Goal: Task Accomplishment & Management: Manage account settings

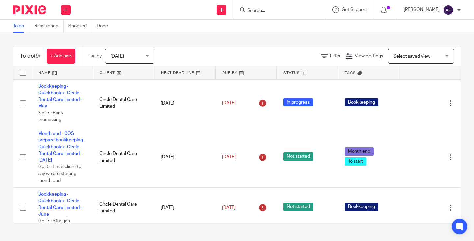
click at [288, 14] on div at bounding box center [279, 9] width 92 height 19
click at [288, 11] on input "Search" at bounding box center [275, 11] width 59 height 6
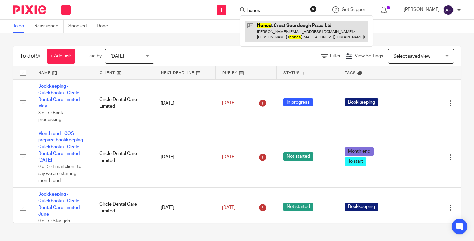
type input "hones"
click at [283, 40] on link at bounding box center [306, 31] width 122 height 20
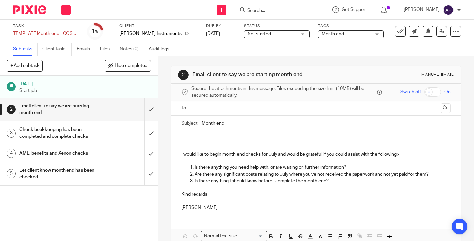
click at [69, 137] on h1 "Check bookkeeping has been completed and complete checks" at bounding box center [58, 132] width 79 height 17
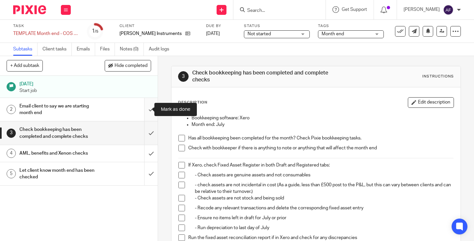
click at [144, 107] on input "submit" at bounding box center [79, 109] width 158 height 23
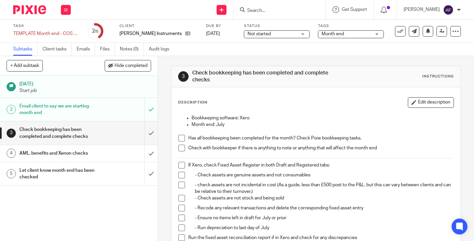
scroll to position [33, 0]
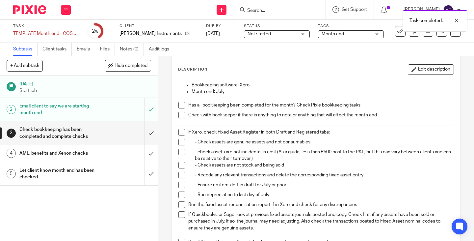
click at [178, 105] on span at bounding box center [181, 105] width 7 height 7
click at [179, 116] on span at bounding box center [181, 115] width 7 height 7
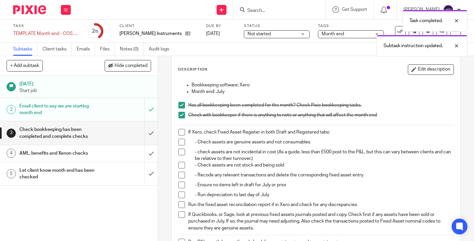
click at [181, 134] on span at bounding box center [181, 132] width 7 height 7
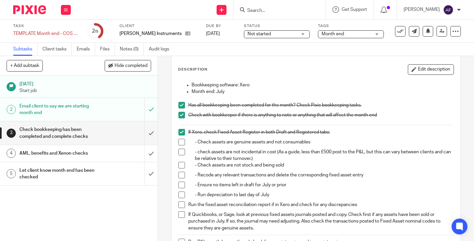
click at [180, 142] on span at bounding box center [181, 142] width 7 height 7
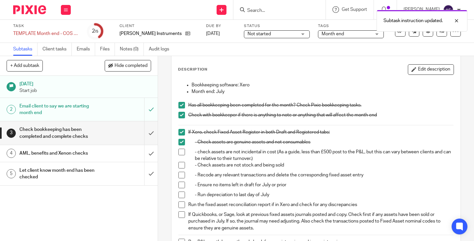
click at [181, 152] on span at bounding box center [181, 151] width 7 height 7
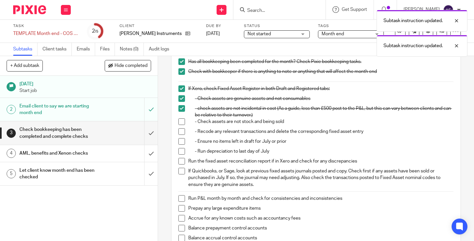
scroll to position [99, 0]
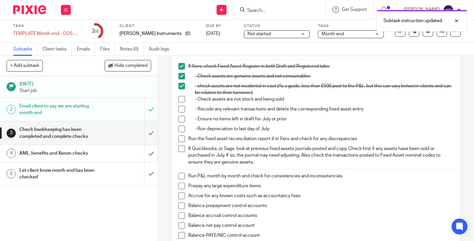
click at [181, 101] on span at bounding box center [181, 99] width 7 height 7
click at [179, 109] on span at bounding box center [181, 109] width 7 height 7
click at [180, 123] on li "- Ensure no items left in draft for July or prior" at bounding box center [315, 121] width 275 height 10
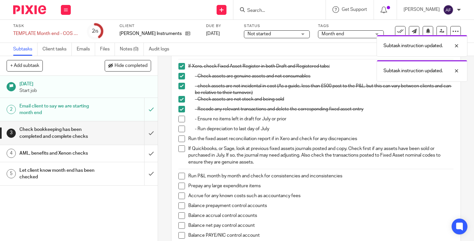
click at [182, 138] on span at bounding box center [181, 138] width 7 height 7
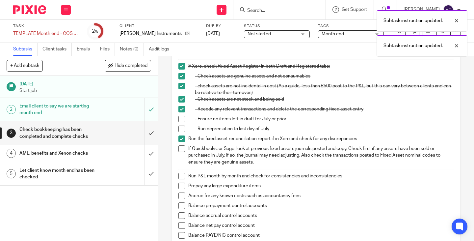
click at [182, 138] on span at bounding box center [181, 138] width 7 height 7
click at [181, 118] on span at bounding box center [181, 119] width 7 height 7
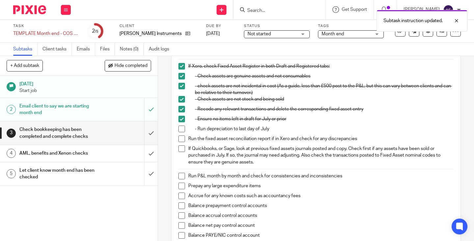
click at [179, 128] on span at bounding box center [181, 128] width 7 height 7
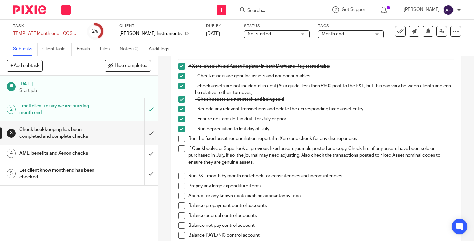
click at [180, 147] on span at bounding box center [181, 148] width 7 height 7
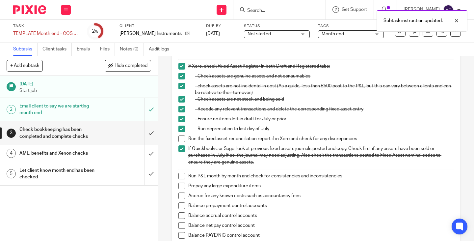
click at [178, 175] on span at bounding box center [181, 175] width 7 height 7
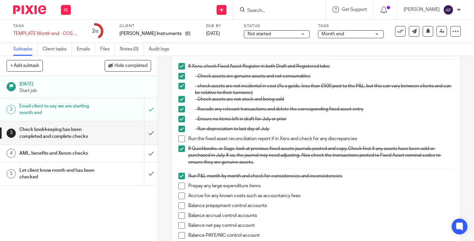
click at [180, 140] on span at bounding box center [181, 138] width 7 height 7
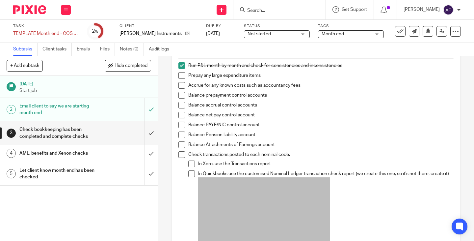
scroll to position [197, 0]
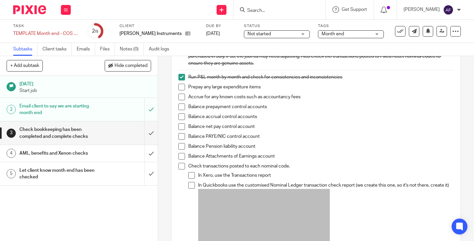
click at [178, 156] on span at bounding box center [181, 156] width 7 height 7
click at [191, 186] on span at bounding box center [191, 185] width 7 height 7
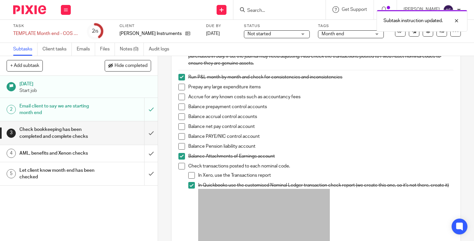
click at [188, 174] on span at bounding box center [191, 175] width 7 height 7
click at [179, 166] on span at bounding box center [181, 166] width 7 height 7
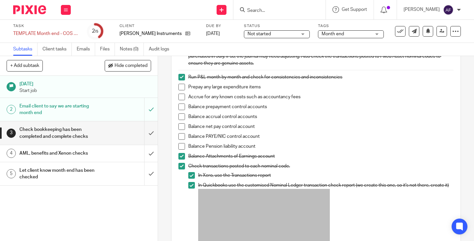
click at [179, 96] on span at bounding box center [181, 96] width 7 height 7
click at [181, 89] on span at bounding box center [181, 87] width 7 height 7
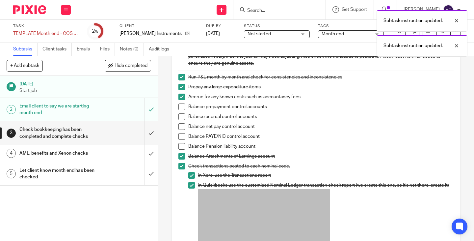
click at [181, 108] on span at bounding box center [181, 106] width 7 height 7
click at [180, 118] on span at bounding box center [181, 116] width 7 height 7
click at [179, 129] on span at bounding box center [181, 126] width 7 height 7
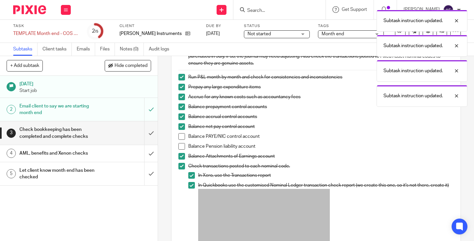
click at [179, 135] on span at bounding box center [181, 136] width 7 height 7
click at [179, 146] on span at bounding box center [181, 146] width 7 height 7
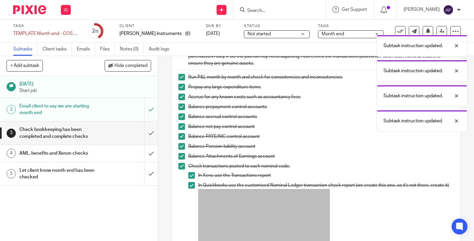
click at [179, 149] on span at bounding box center [181, 146] width 7 height 7
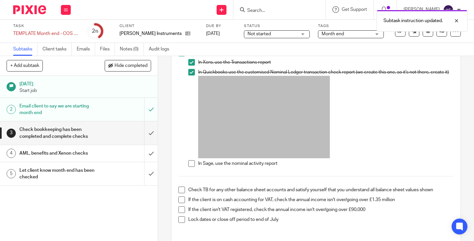
scroll to position [329, 0]
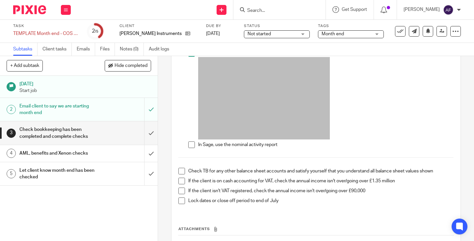
click at [189, 144] on span at bounding box center [191, 144] width 7 height 7
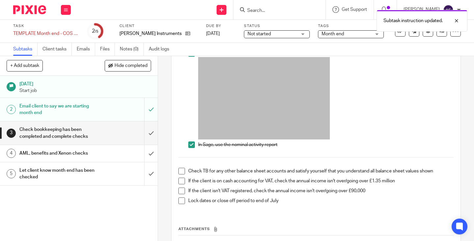
click at [190, 145] on span at bounding box center [191, 144] width 7 height 7
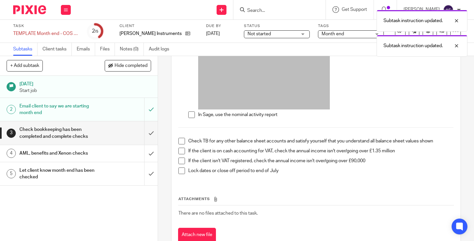
scroll to position [362, 0]
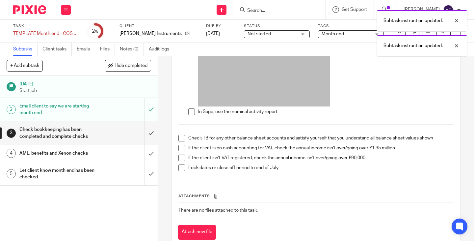
click at [189, 112] on span at bounding box center [191, 111] width 7 height 7
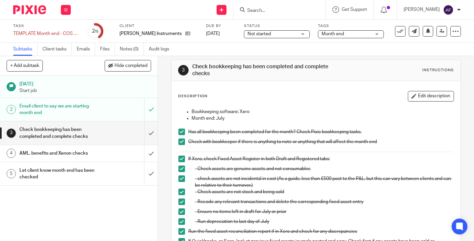
scroll to position [0, 0]
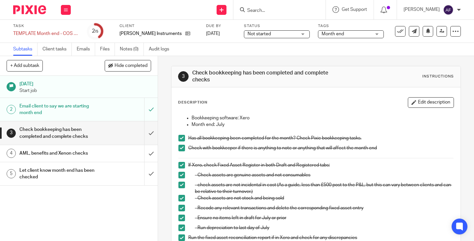
click at [82, 153] on h1 "AML, benefits and Xenon checks" at bounding box center [58, 153] width 79 height 10
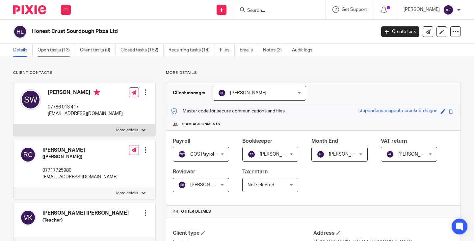
click at [57, 55] on link "Open tasks (13)" at bounding box center [57, 50] width 38 height 13
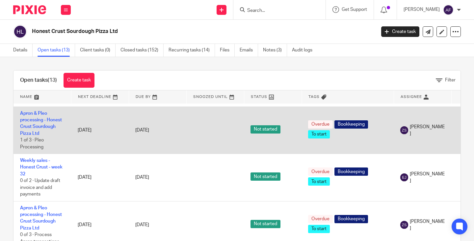
scroll to position [99, 0]
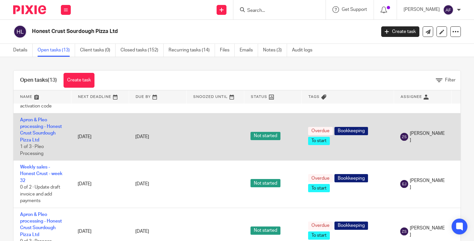
click at [208, 136] on td at bounding box center [215, 136] width 58 height 47
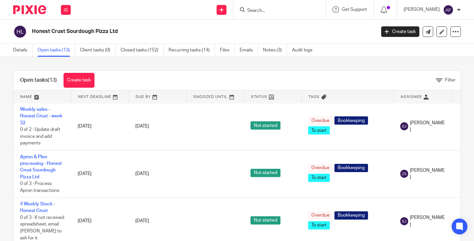
scroll to position [165, 0]
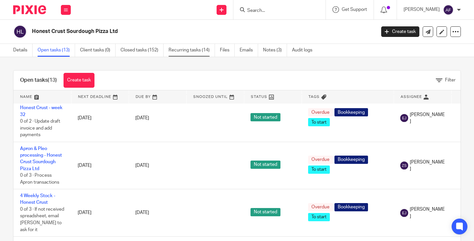
click at [200, 49] on link "Recurring tasks (14)" at bounding box center [191, 50] width 46 height 13
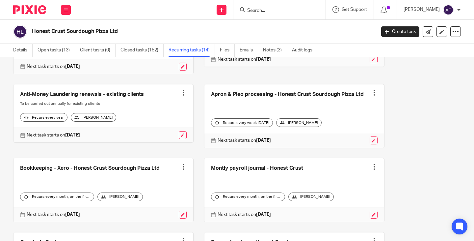
scroll to position [162, 0]
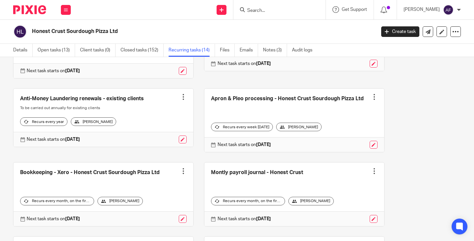
click at [408, 104] on div "4 Weekly sales adjustments - Honest Crust Create task Clone template Recalculat…" at bounding box center [232, 195] width 458 height 525
click at [63, 50] on link "Open tasks (13)" at bounding box center [57, 50] width 38 height 13
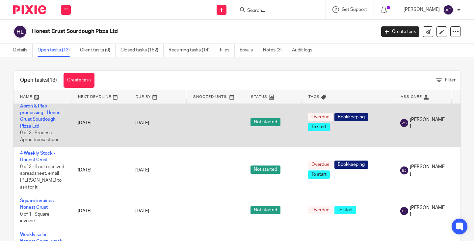
scroll to position [197, 0]
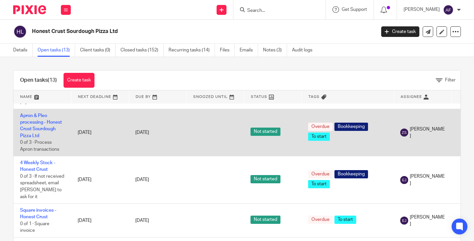
click at [208, 120] on td at bounding box center [215, 132] width 58 height 47
click at [208, 127] on td at bounding box center [215, 132] width 58 height 47
click at [51, 116] on link "Apron & Pleo processing - Honest Crust Sourdough Pizza Ltd" at bounding box center [41, 125] width 42 height 25
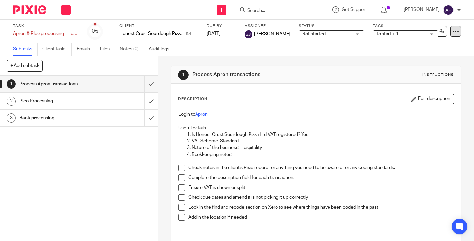
click at [452, 32] on icon at bounding box center [455, 31] width 7 height 7
click at [315, 98] on div "Description Edit description" at bounding box center [316, 98] width 276 height 11
click at [259, 31] on span "[PERSON_NAME]" at bounding box center [272, 34] width 36 height 7
click at [270, 29] on div "Assignee Zach Sullivan" at bounding box center [267, 31] width 46 height 16
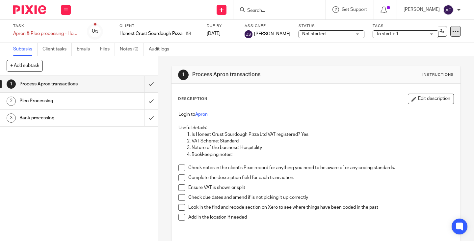
click at [452, 26] on div at bounding box center [455, 31] width 11 height 11
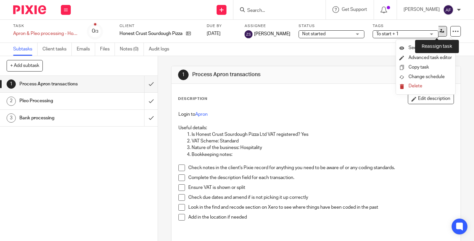
click at [436, 30] on link at bounding box center [441, 31] width 11 height 11
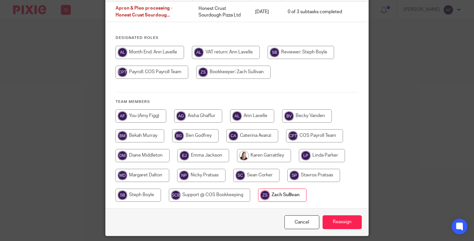
scroll to position [66, 0]
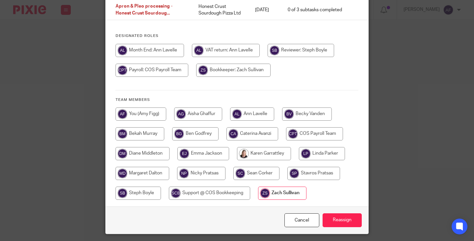
click at [144, 115] on input "radio" at bounding box center [141, 113] width 51 height 13
radio input "true"
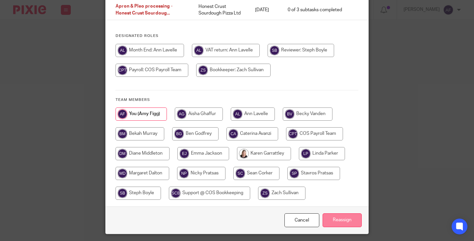
click at [333, 223] on input "Reassign" at bounding box center [341, 220] width 39 height 14
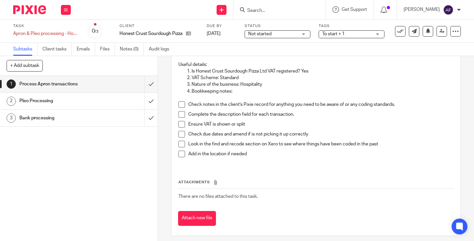
scroll to position [66, 0]
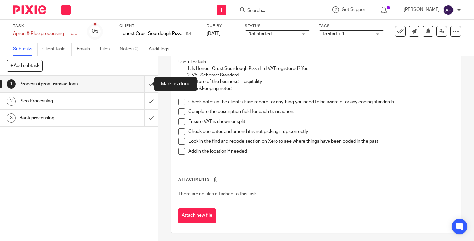
click at [142, 87] on input "submit" at bounding box center [79, 84] width 158 height 16
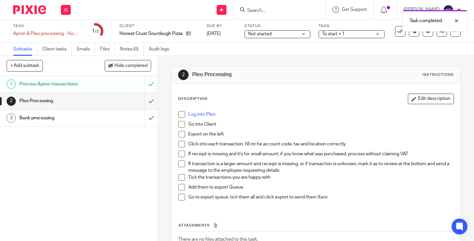
click at [263, 90] on div "Description Edit description Log into Pleo Go into Client Export on the left Cl…" at bounding box center [315, 181] width 289 height 194
click at [250, 75] on h1 "Pleo Processing" at bounding box center [261, 74] width 138 height 7
click at [426, 97] on button "Edit description" at bounding box center [431, 98] width 46 height 11
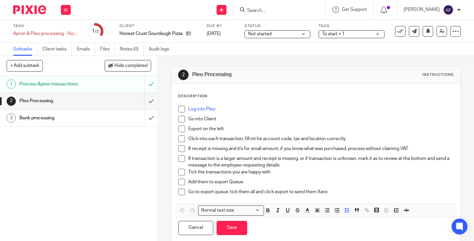
click at [248, 72] on h1 "Pleo Processing" at bounding box center [261, 74] width 138 height 7
click at [228, 93] on div "Description Log into Pleo Go into Client Export on the left Click into each tra…" at bounding box center [315, 166] width 289 height 165
click at [204, 91] on div "Description Log into Pleo Go into Client Export on the left Click into each tra…" at bounding box center [315, 166] width 289 height 165
click at [204, 94] on p "Description" at bounding box center [192, 95] width 29 height 5
click at [253, 170] on p "Tick the transactions you are happy with" at bounding box center [320, 171] width 265 height 7
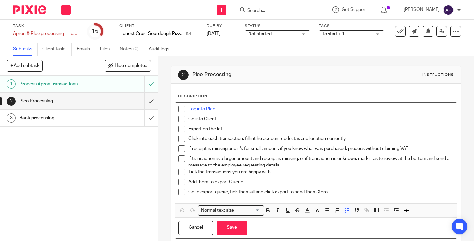
click at [342, 194] on p "Go to export queue, tick them all and click export to send them Xero" at bounding box center [320, 191] width 265 height 7
click at [208, 66] on div "2 Pleo Processing Instructions" at bounding box center [315, 74] width 289 height 17
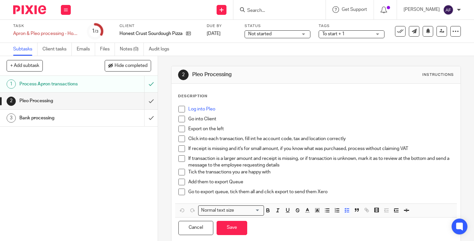
click at [217, 79] on div "2 Pleo Processing Instructions" at bounding box center [316, 74] width 276 height 11
click at [238, 75] on h1 "Pleo Processing" at bounding box center [261, 74] width 138 height 7
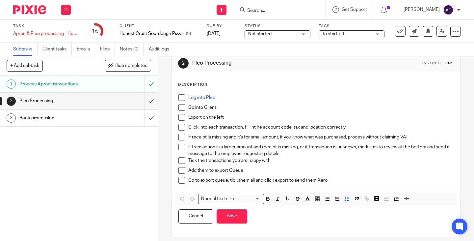
scroll to position [18, 0]
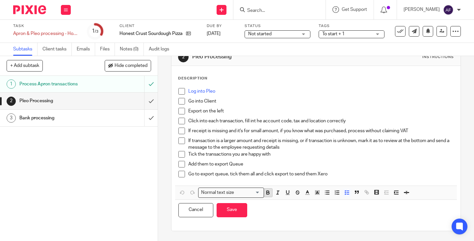
click at [265, 191] on icon "button" at bounding box center [268, 192] width 6 height 6
click at [253, 193] on input "Search for option" at bounding box center [229, 192] width 61 height 7
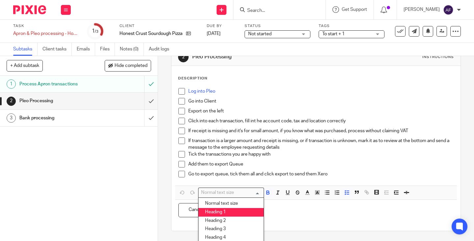
click at [218, 214] on li "Heading 1" at bounding box center [230, 212] width 65 height 9
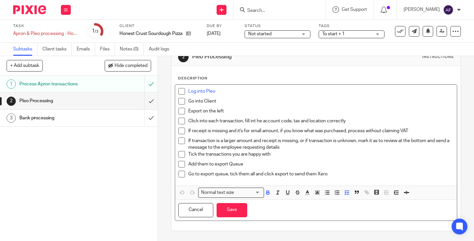
click at [226, 92] on p "Log into Pleo" at bounding box center [320, 91] width 265 height 7
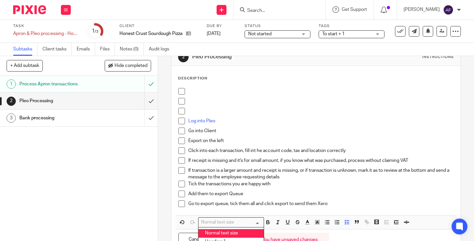
click at [251, 220] on input "Search for option" at bounding box center [229, 221] width 61 height 7
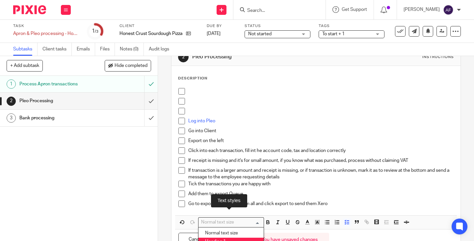
click at [227, 240] on li "Heading 1" at bounding box center [230, 241] width 65 height 9
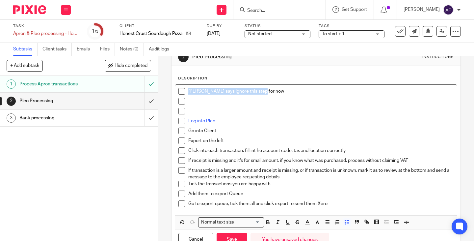
drag, startPoint x: 264, startPoint y: 92, endPoint x: 98, endPoint y: 88, distance: 165.6
click at [98, 88] on div "+ Add subtask Hide completed Cancel + Add 1 Process Apron transactions 2 Pleo P…" at bounding box center [237, 148] width 474 height 185
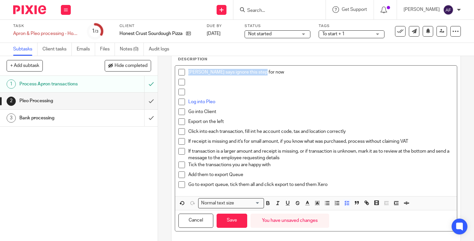
scroll to position [47, 0]
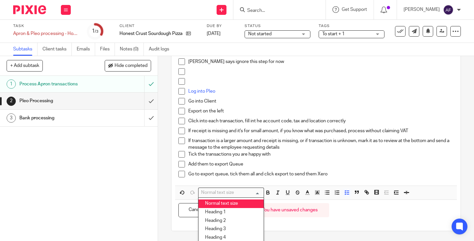
click at [253, 191] on input "Search for option" at bounding box center [229, 192] width 61 height 7
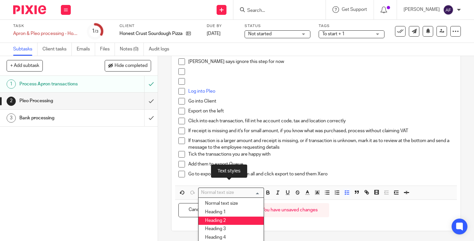
click at [214, 221] on li "Heading 2" at bounding box center [230, 220] width 65 height 9
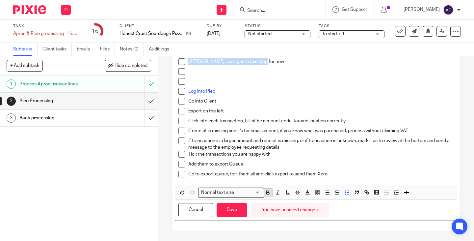
click at [268, 193] on icon "button" at bounding box center [268, 192] width 6 height 6
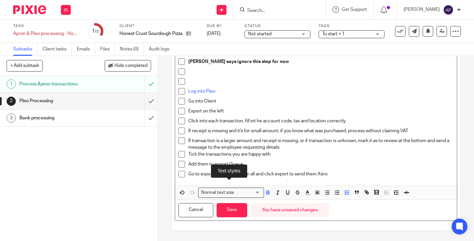
click at [253, 195] on input "Search for option" at bounding box center [248, 192] width 24 height 7
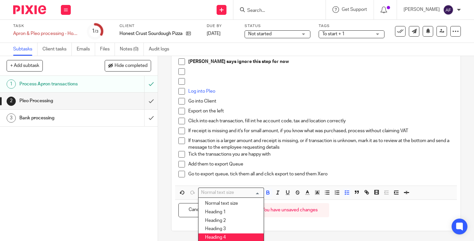
click at [228, 239] on li "Heading 4" at bounding box center [230, 237] width 65 height 9
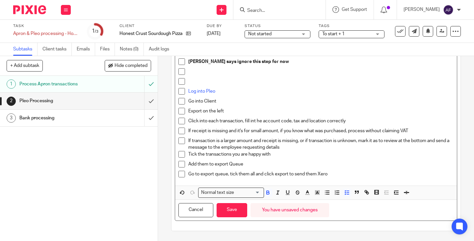
click at [226, 75] on div at bounding box center [320, 73] width 265 height 10
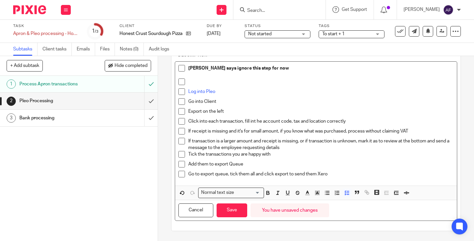
click at [190, 81] on p at bounding box center [320, 81] width 265 height 7
click at [185, 75] on li "Nicky says ignore this step for now" at bounding box center [315, 78] width 275 height 20
click at [184, 71] on li "Nicky says ignore this step for now" at bounding box center [315, 78] width 275 height 20
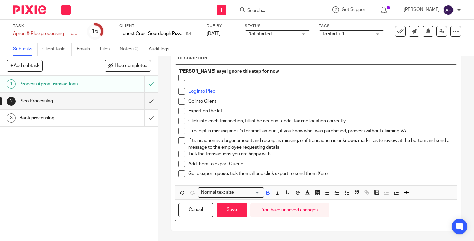
click at [201, 78] on p at bounding box center [320, 77] width 265 height 7
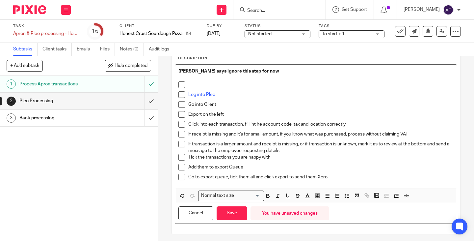
scroll to position [41, 0]
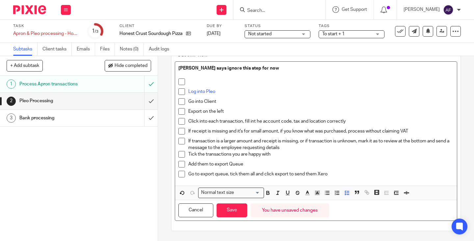
click at [205, 83] on p at bounding box center [320, 81] width 265 height 7
click at [267, 87] on p at bounding box center [315, 84] width 275 height 7
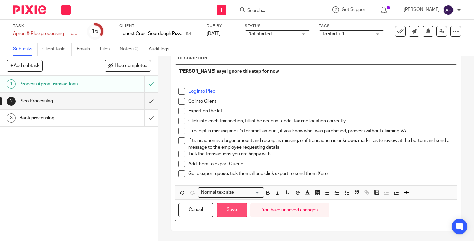
click at [236, 210] on button "Save" at bounding box center [232, 210] width 31 height 14
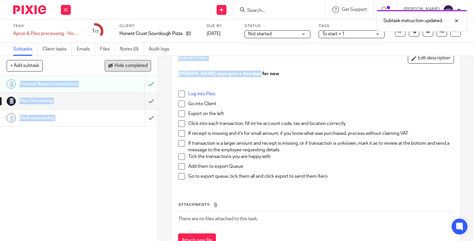
drag, startPoint x: 262, startPoint y: 75, endPoint x: 113, endPoint y: 68, distance: 149.2
click at [114, 68] on div "+ Add subtask Hide completed Cancel + Add 1 Process Apron transactions 2 Pleo P…" at bounding box center [237, 148] width 474 height 185
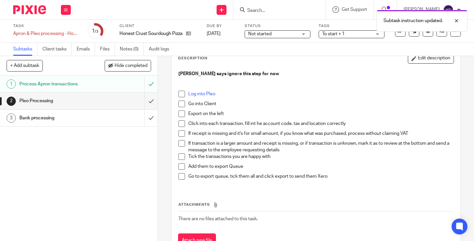
click at [414, 112] on p "Export on the left" at bounding box center [320, 113] width 265 height 7
click at [414, 54] on div "Subtasks Client tasks Emails Files Notes (0) Audit logs" at bounding box center [237, 49] width 474 height 13
click at [414, 59] on button "Edit description" at bounding box center [431, 58] width 46 height 11
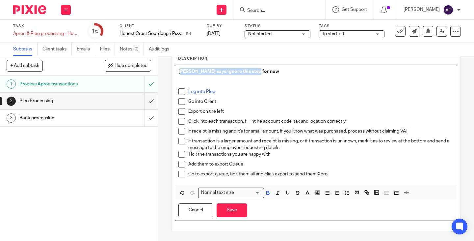
drag, startPoint x: 260, startPoint y: 72, endPoint x: 178, endPoint y: 68, distance: 82.0
click at [178, 68] on div "Nicky says ignore this step for now Log into Pleo Go into Client Export on the …" at bounding box center [316, 125] width 282 height 120
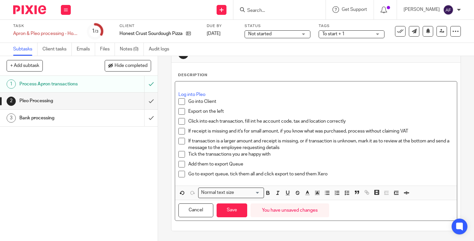
scroll to position [24, 0]
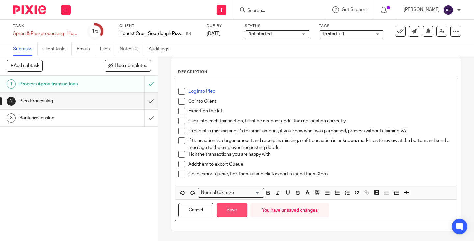
click at [233, 208] on button "Save" at bounding box center [232, 210] width 31 height 14
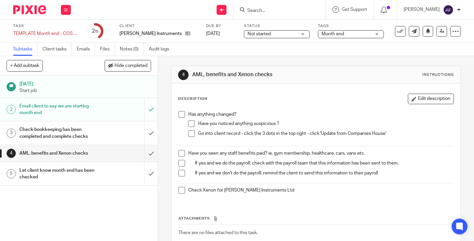
click at [180, 188] on span at bounding box center [181, 190] width 7 height 7
click at [251, 137] on p "Go into client record - click the 3 dots in the top right - click 'Update from …" at bounding box center [325, 133] width 255 height 7
click at [452, 28] on icon at bounding box center [455, 31] width 7 height 7
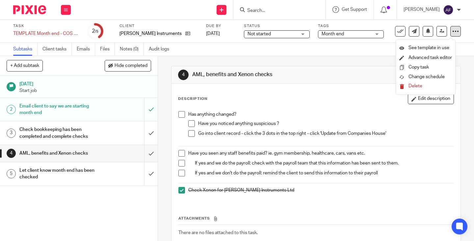
click at [452, 28] on icon at bounding box center [455, 31] width 7 height 7
click at [192, 135] on span at bounding box center [191, 133] width 7 height 7
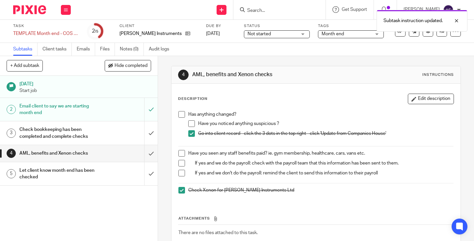
click at [190, 122] on span at bounding box center [191, 123] width 7 height 7
click at [180, 110] on div "Has anything changed? Have you noticed anything suspicious ? Go into client rec…" at bounding box center [316, 155] width 282 height 94
click at [180, 117] on span at bounding box center [181, 114] width 7 height 7
click at [181, 152] on span at bounding box center [181, 153] width 7 height 7
click at [181, 161] on span at bounding box center [181, 163] width 7 height 7
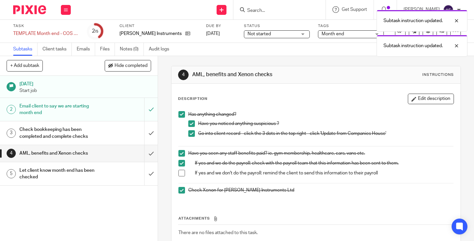
click at [180, 175] on span at bounding box center [181, 172] width 7 height 7
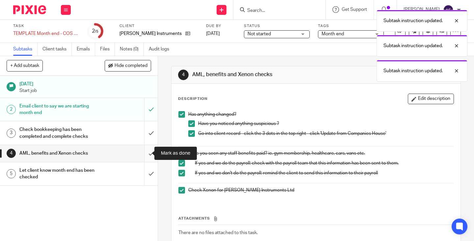
click at [143, 156] on input "submit" at bounding box center [79, 153] width 158 height 16
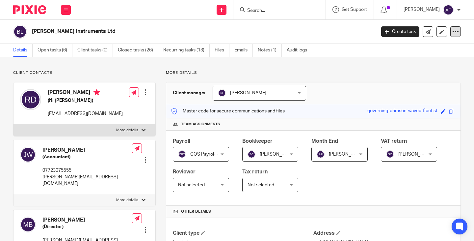
click at [452, 29] on icon at bounding box center [455, 31] width 7 height 7
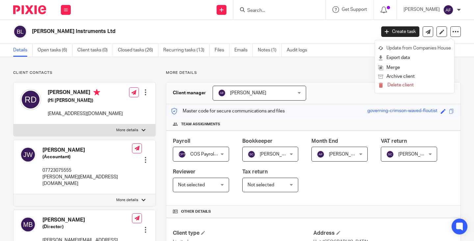
click at [435, 46] on link "Update from Companies House" at bounding box center [414, 48] width 73 height 10
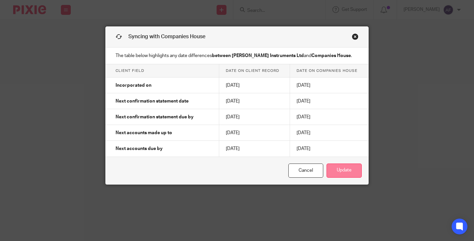
click at [350, 173] on button "Update" at bounding box center [343, 170] width 35 height 14
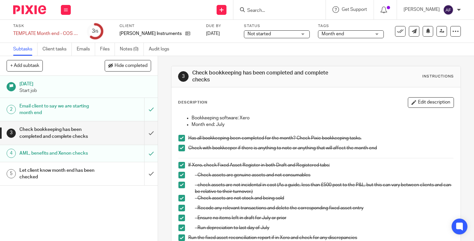
click at [94, 130] on div "Check bookkeeping has been completed and complete checks" at bounding box center [78, 132] width 118 height 17
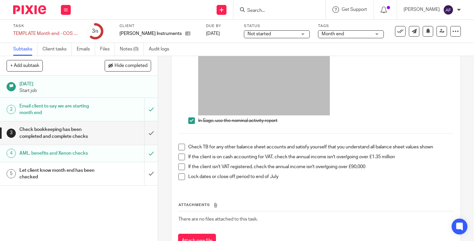
scroll to position [381, 0]
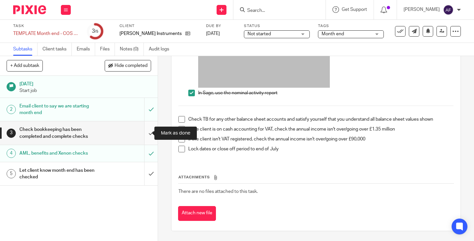
click at [147, 133] on input "submit" at bounding box center [79, 132] width 158 height 23
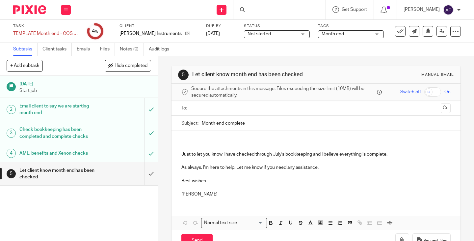
click at [75, 171] on h1 "Let client know month end has been checked" at bounding box center [58, 173] width 79 height 17
click at [311, 52] on div "Subtasks Client tasks Emails Files Notes (0) Audit logs" at bounding box center [237, 49] width 474 height 13
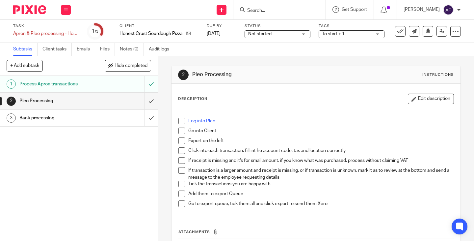
scroll to position [24, 0]
